Goal: Task Accomplishment & Management: Complete application form

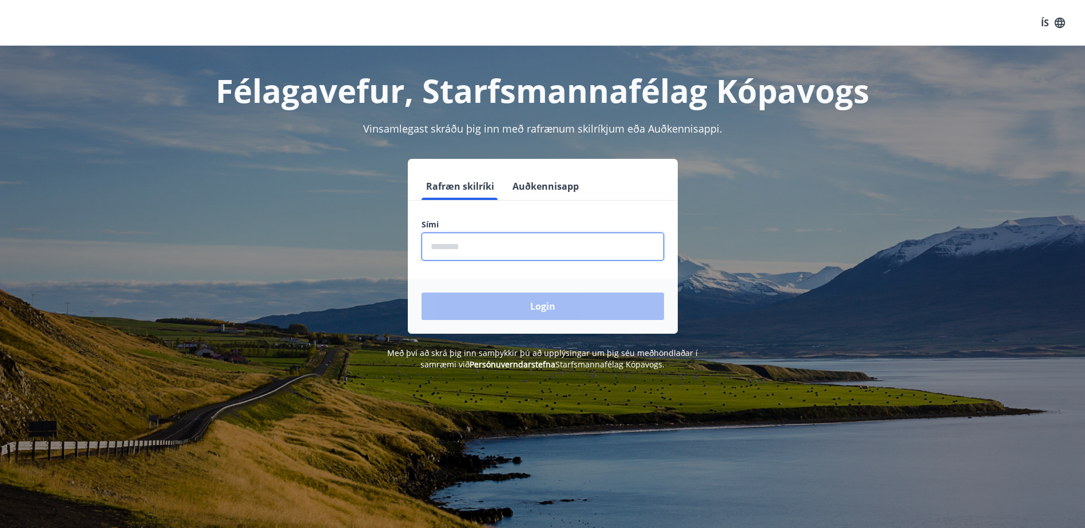
click at [474, 251] on input "phone" at bounding box center [543, 247] width 243 height 28
type input "********"
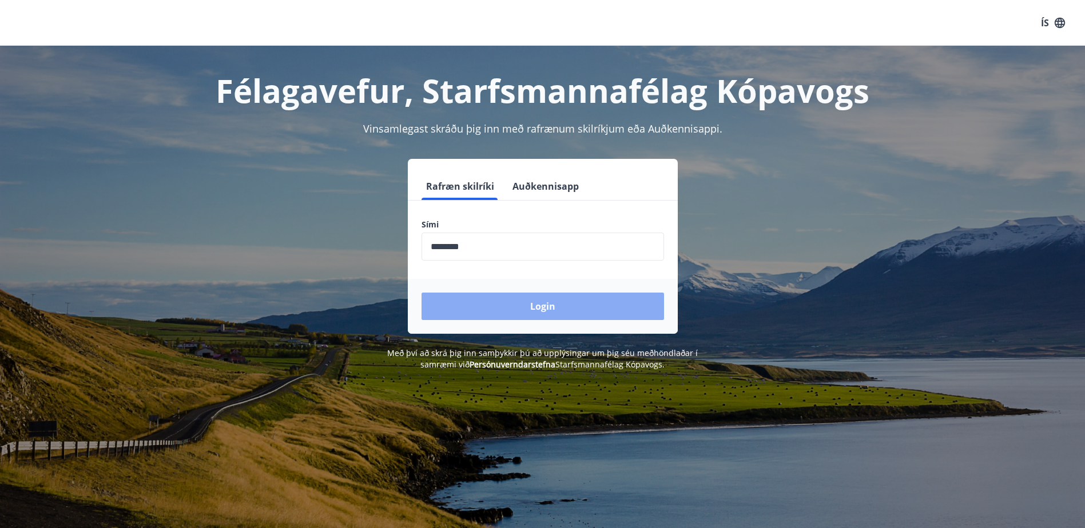
click at [494, 307] on button "Login" at bounding box center [543, 306] width 243 height 27
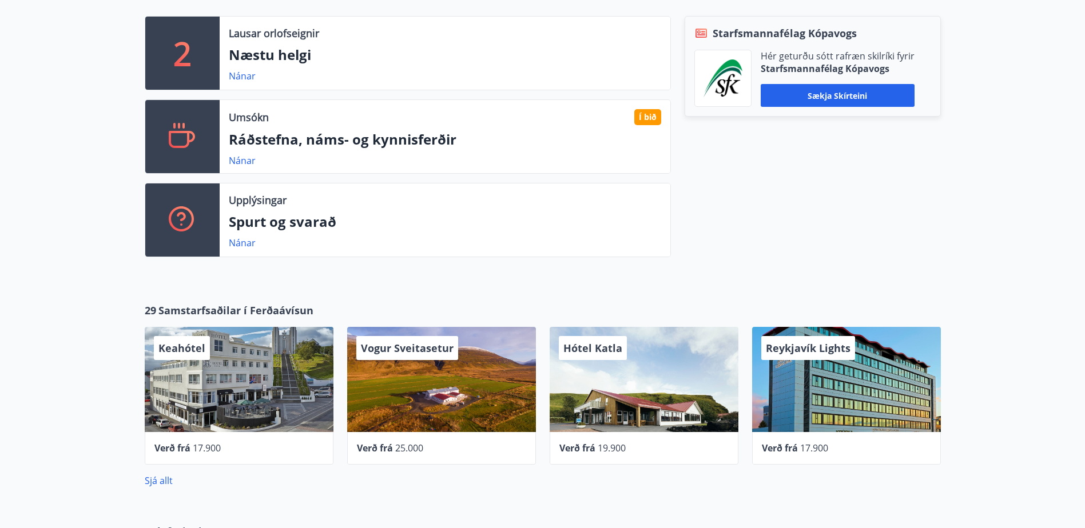
scroll to position [343, 0]
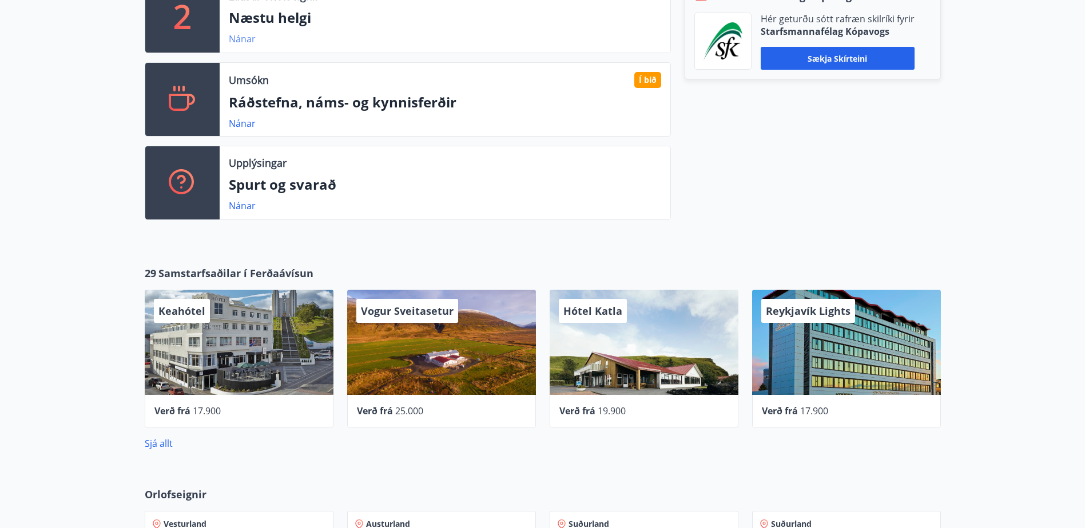
click at [252, 43] on link "Nánar" at bounding box center [242, 39] width 27 height 13
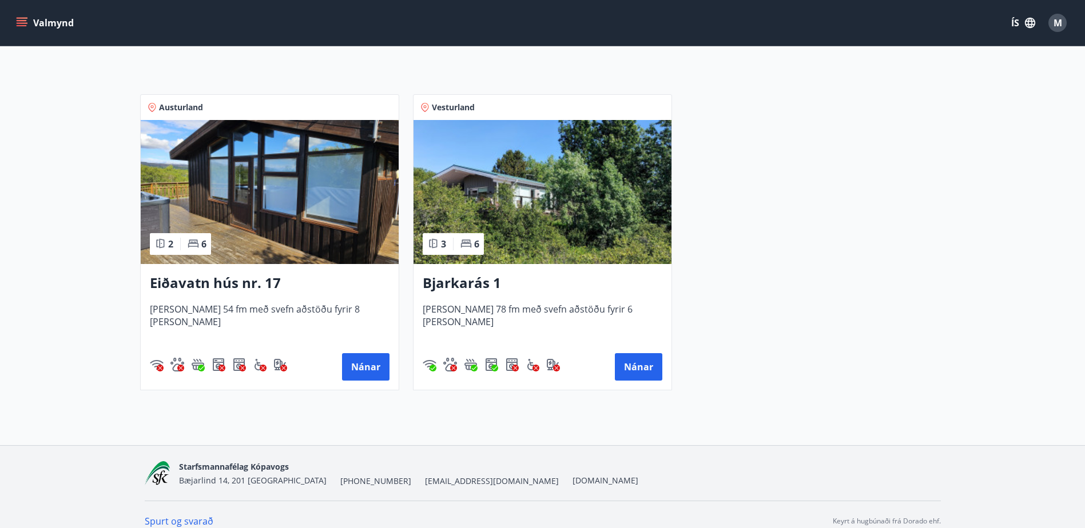
scroll to position [209, 0]
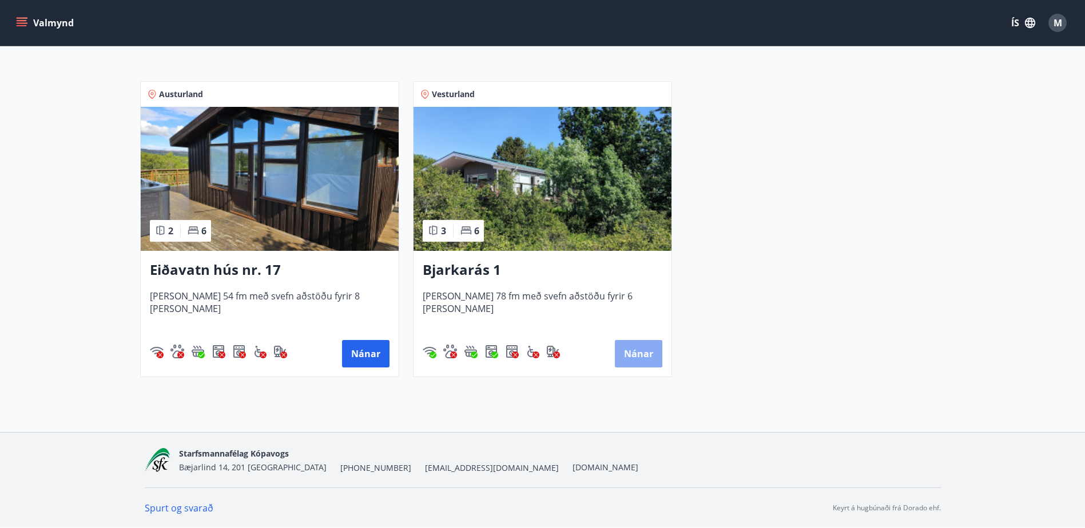
click at [628, 351] on button "Nánar" at bounding box center [638, 353] width 47 height 27
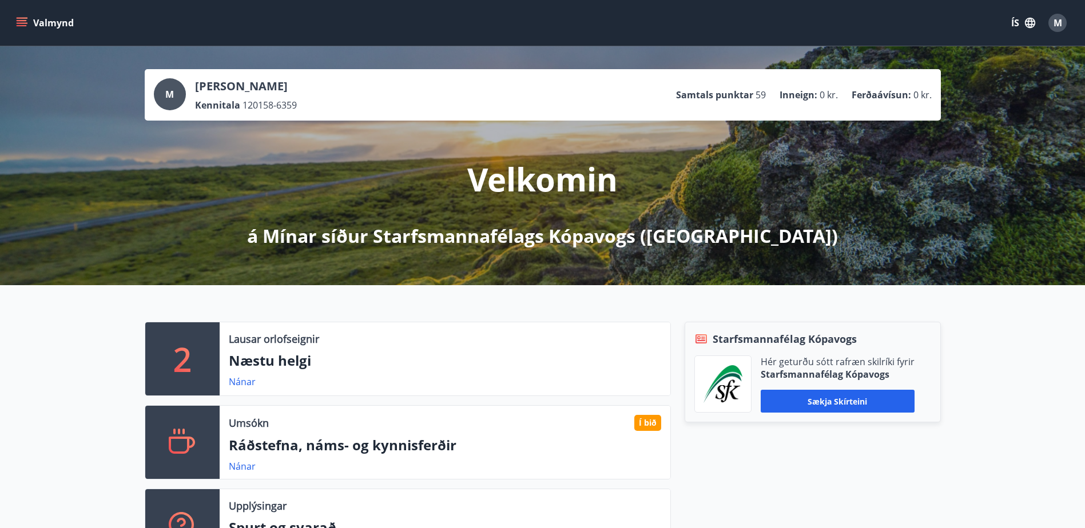
click at [21, 23] on icon "menu" at bounding box center [23, 22] width 13 height 1
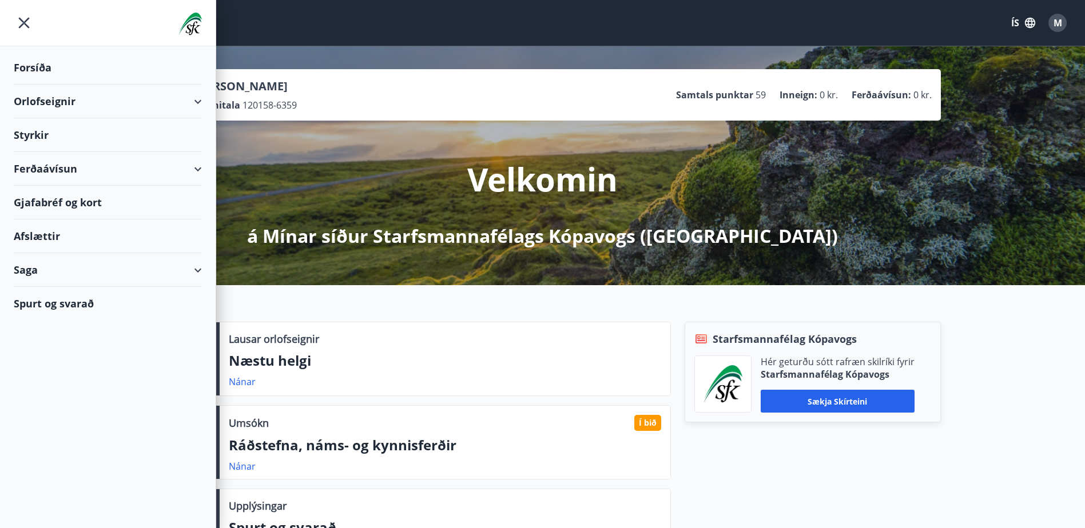
click at [42, 137] on div "Styrkir" at bounding box center [108, 135] width 188 height 34
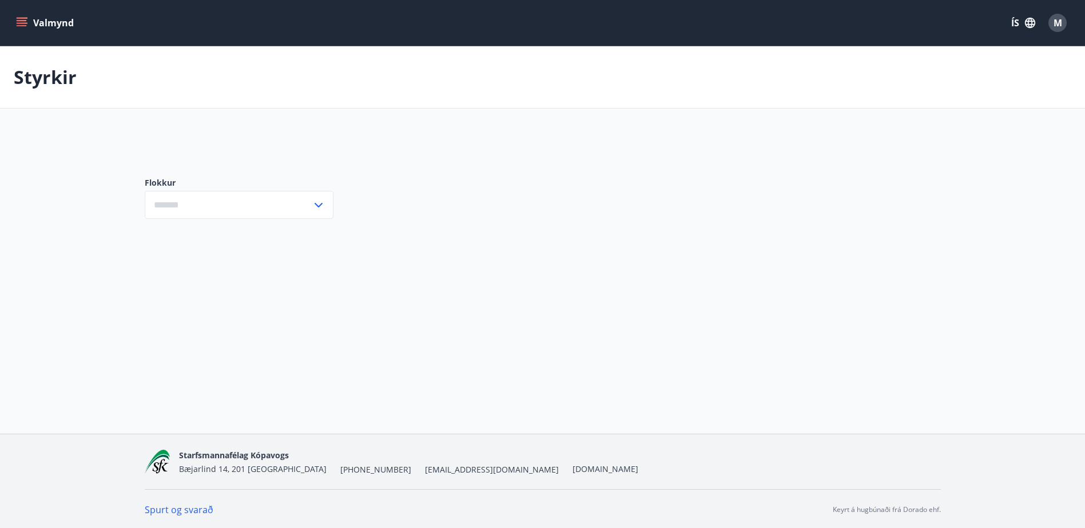
type input "***"
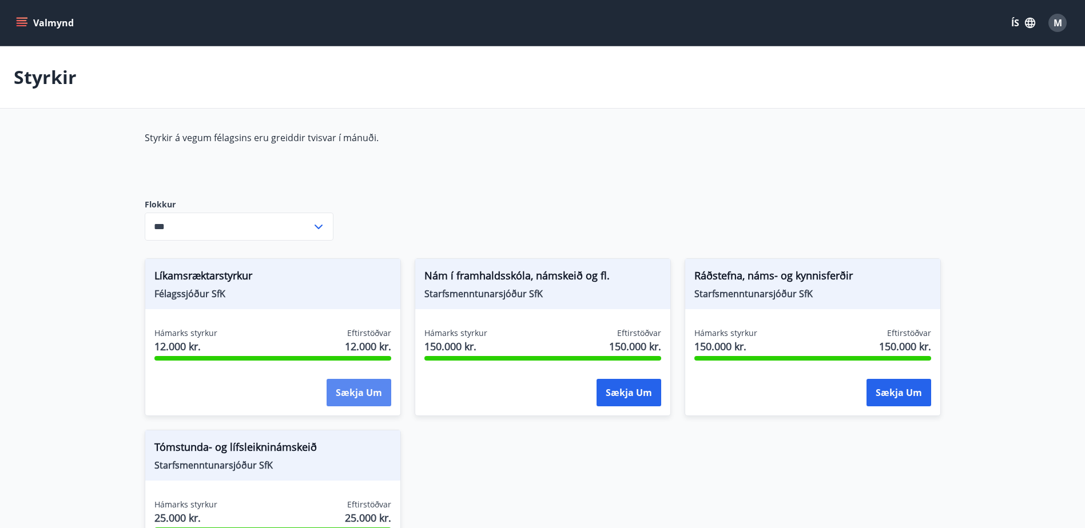
click at [368, 396] on button "Sækja um" at bounding box center [359, 392] width 65 height 27
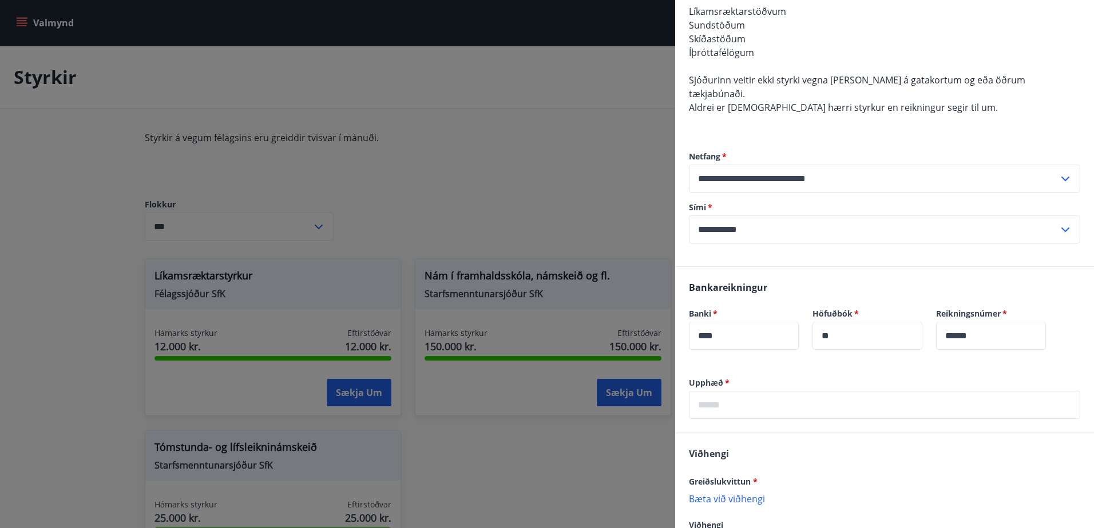
scroll to position [343, 0]
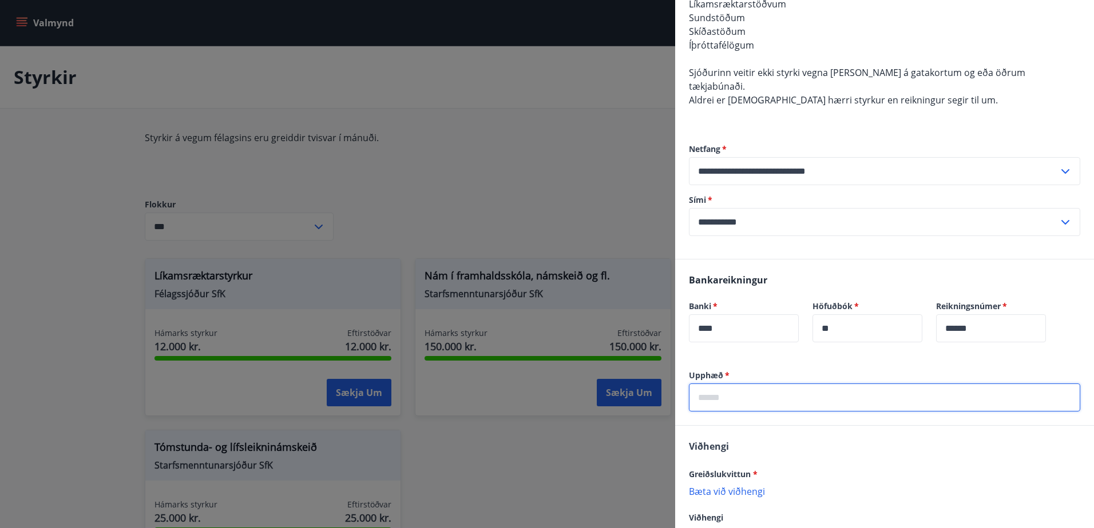
click at [838, 387] on input "text" at bounding box center [884, 398] width 391 height 28
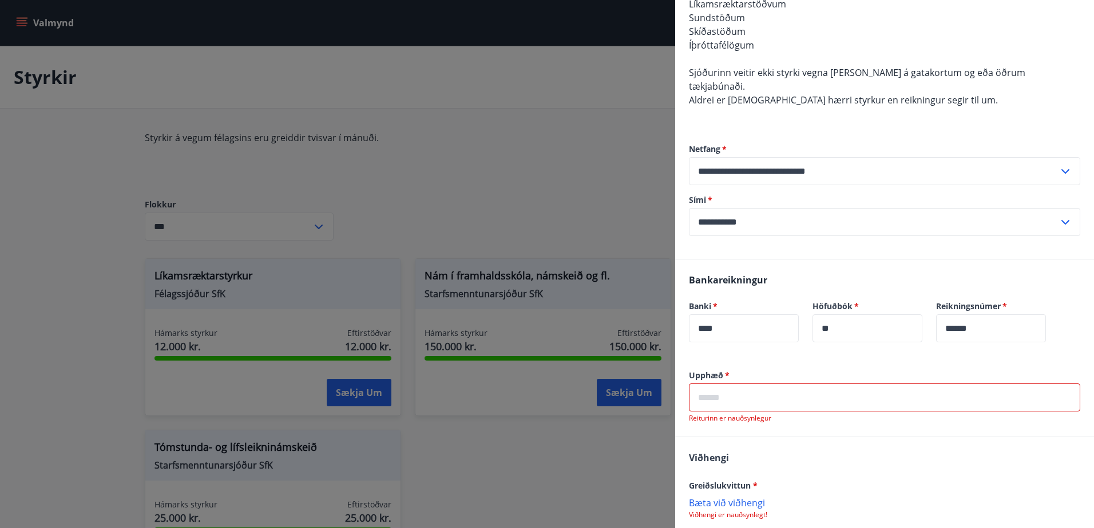
click at [718, 384] on input "text" at bounding box center [884, 398] width 391 height 28
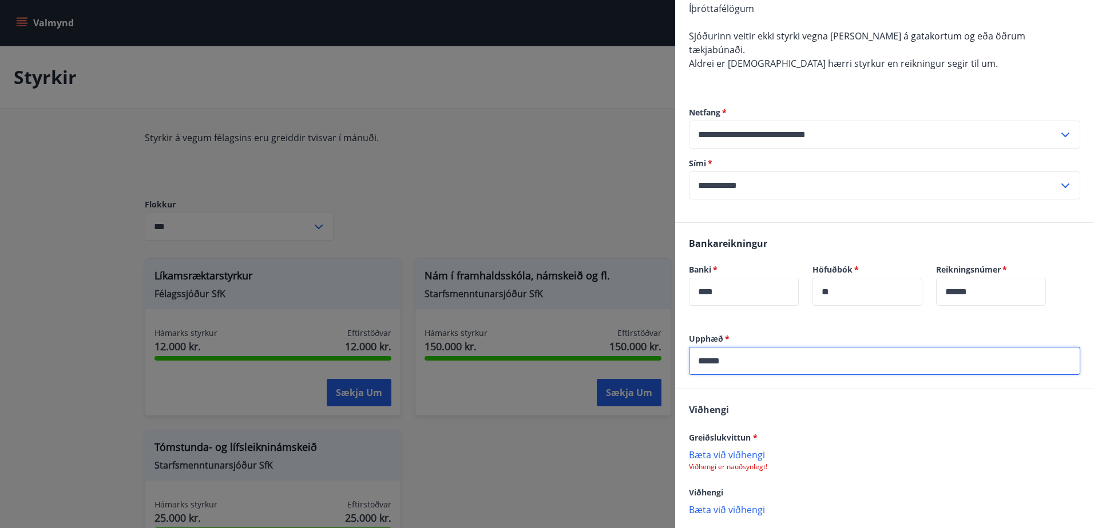
scroll to position [424, 0]
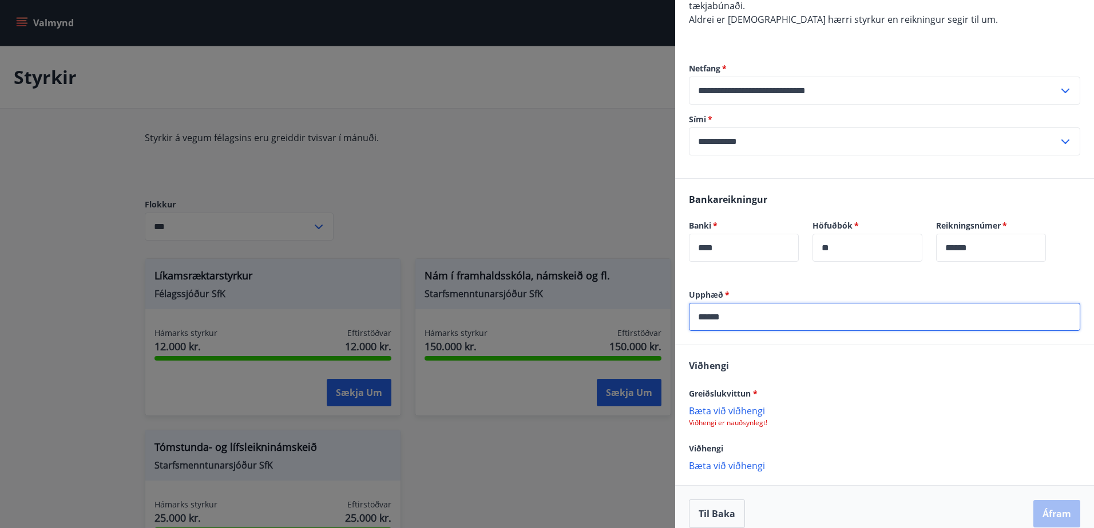
type input "******"
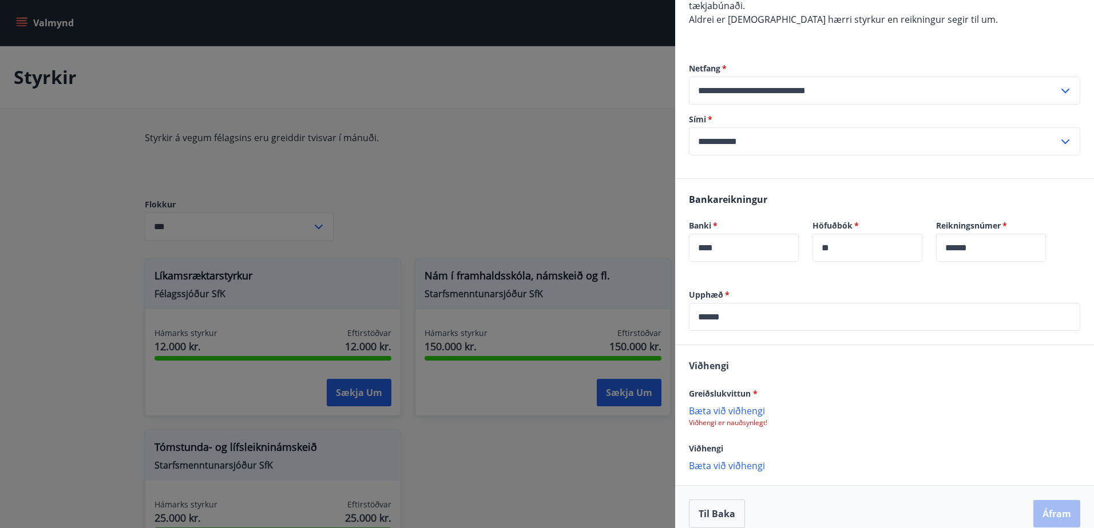
click at [753, 405] on p "Bæta við viðhengi" at bounding box center [884, 410] width 391 height 11
click at [1055, 500] on button "Áfram" at bounding box center [1056, 513] width 47 height 27
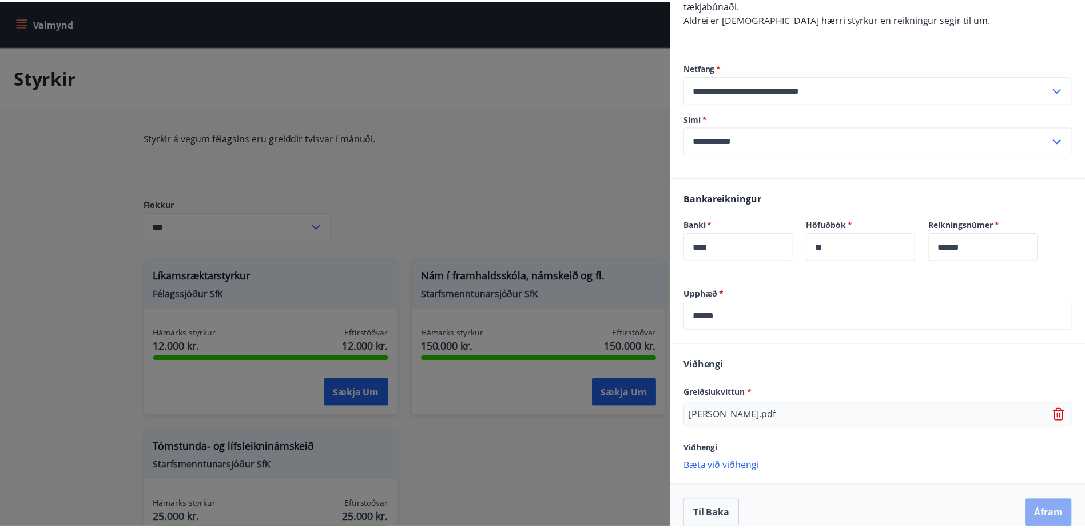
scroll to position [0, 0]
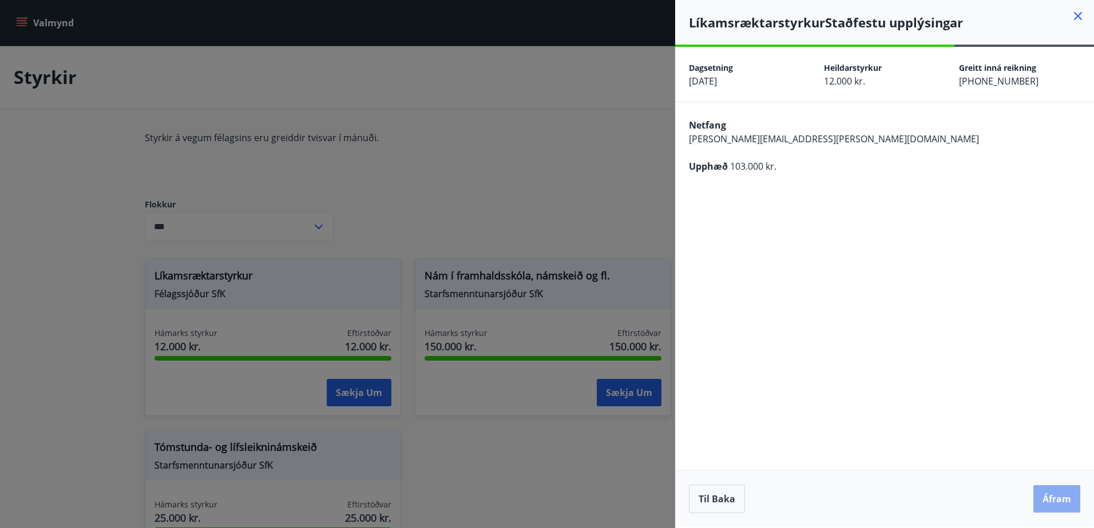
click at [1074, 507] on button "Áfram" at bounding box center [1056, 499] width 47 height 27
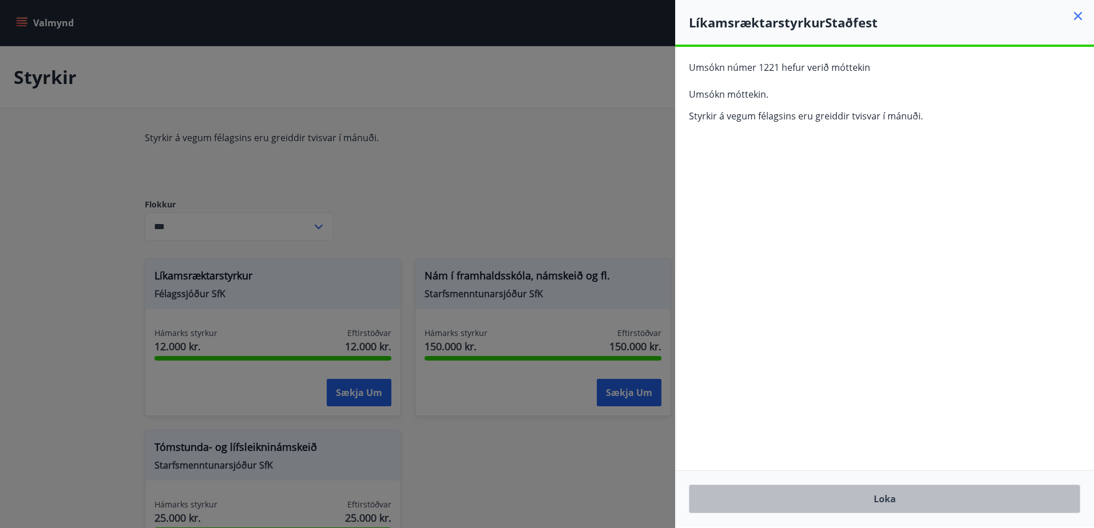
click at [889, 504] on button "Loka" at bounding box center [884, 499] width 391 height 29
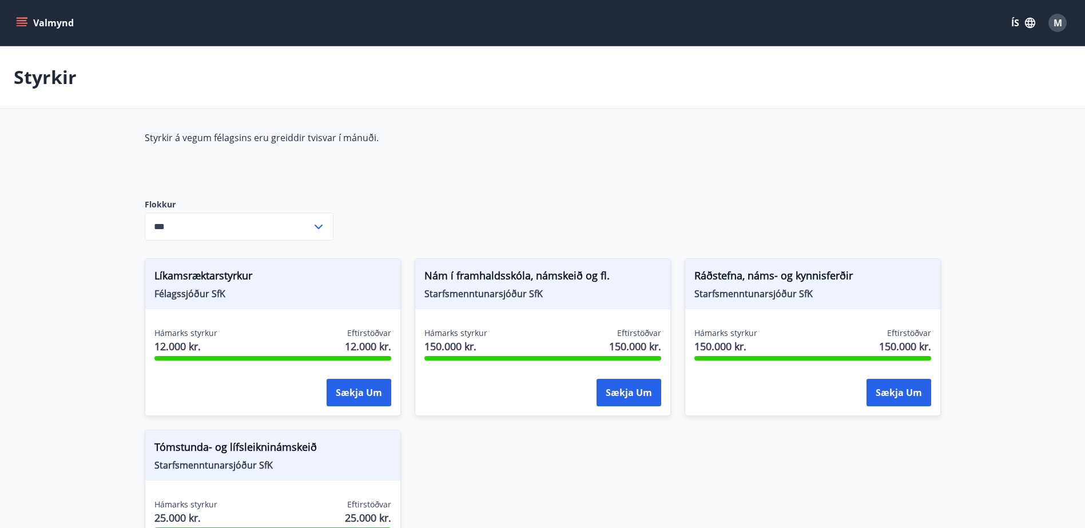
click at [224, 222] on input "***" at bounding box center [228, 227] width 167 height 28
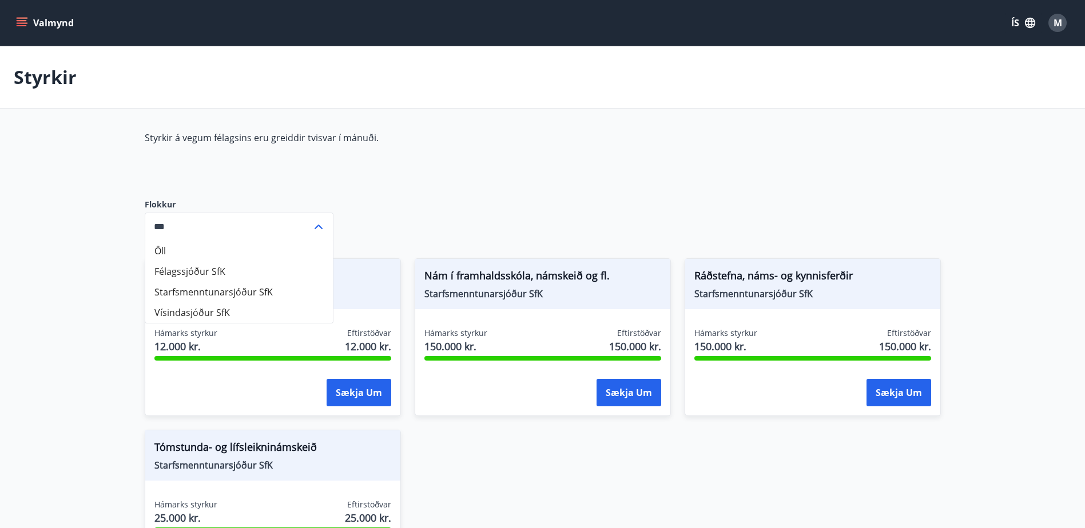
click at [415, 138] on p "Styrkir á vegum félagsins eru greiddir tvisvar í mánuði." at bounding box center [415, 138] width 540 height 13
